Goal: Transaction & Acquisition: Download file/media

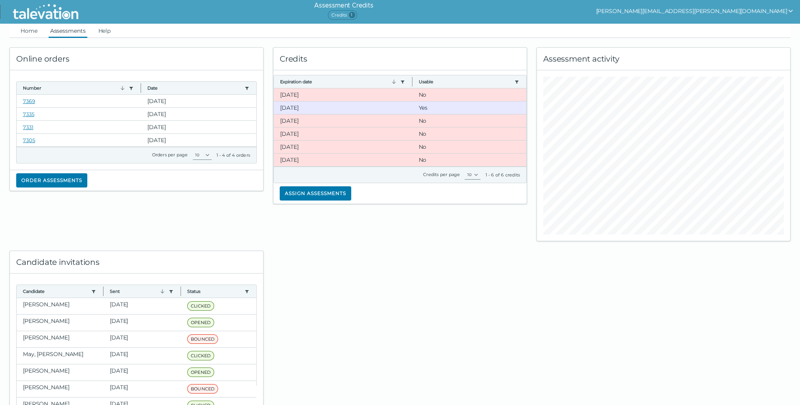
click at [68, 31] on link "Assessments" at bounding box center [68, 31] width 39 height 14
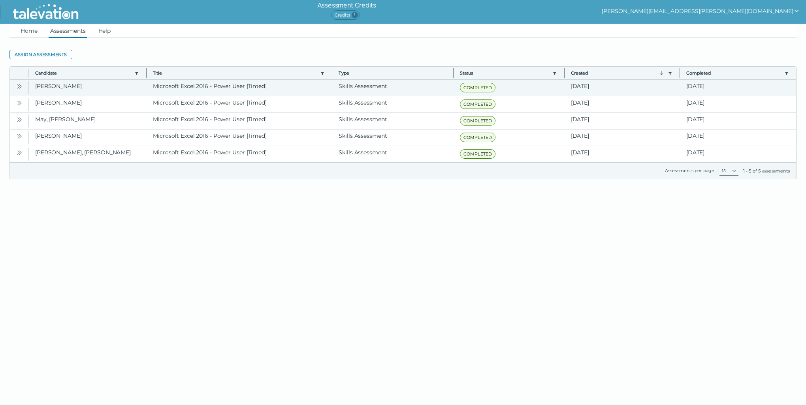
click at [21, 88] on icon "Open" at bounding box center [19, 86] width 6 height 6
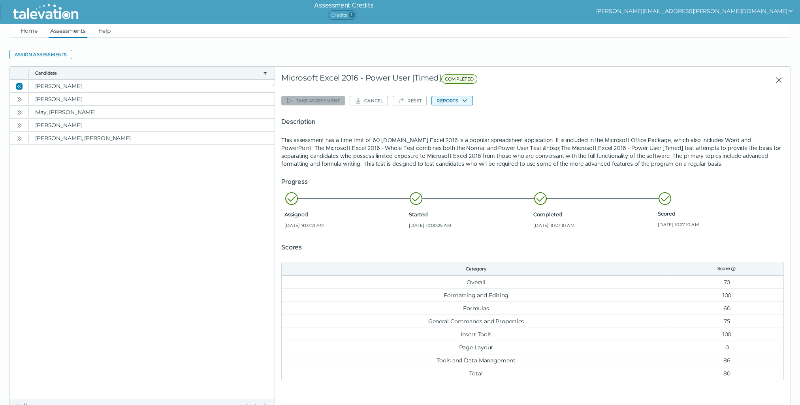
click at [457, 100] on button "Reports" at bounding box center [452, 100] width 41 height 9
click at [473, 118] on button "Microsoft Excel 2016 - Power User [Timed]" at bounding box center [490, 115] width 116 height 9
